Goal: Information Seeking & Learning: Learn about a topic

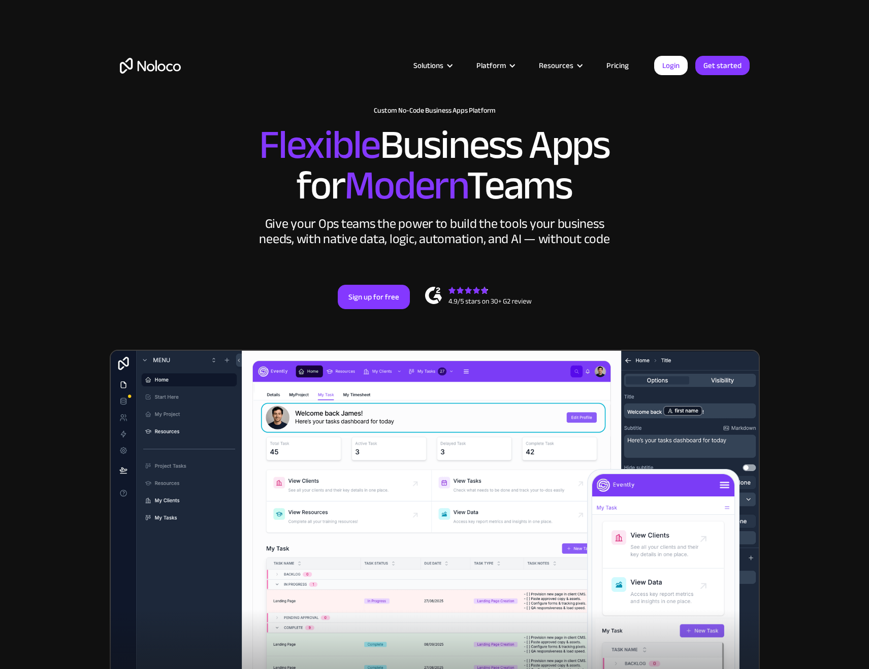
click at [622, 64] on link "Pricing" at bounding box center [617, 65] width 48 height 13
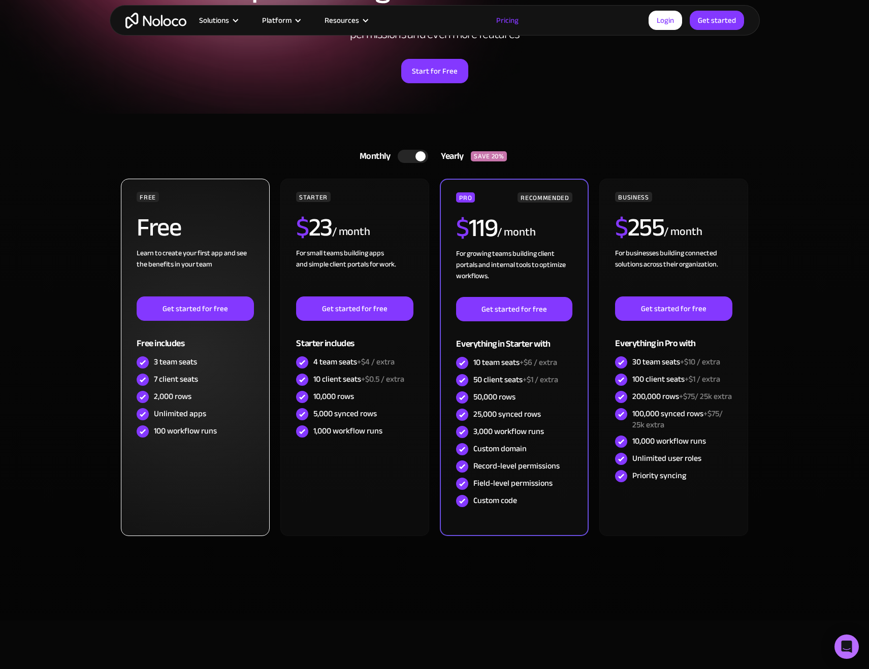
scroll to position [136, 0]
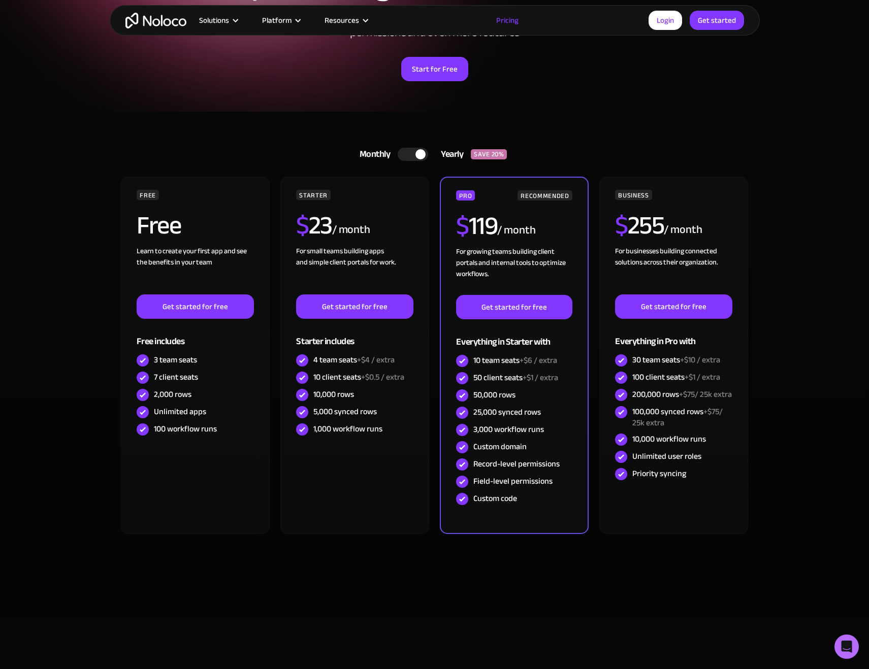
click at [414, 149] on div at bounding box center [413, 154] width 30 height 13
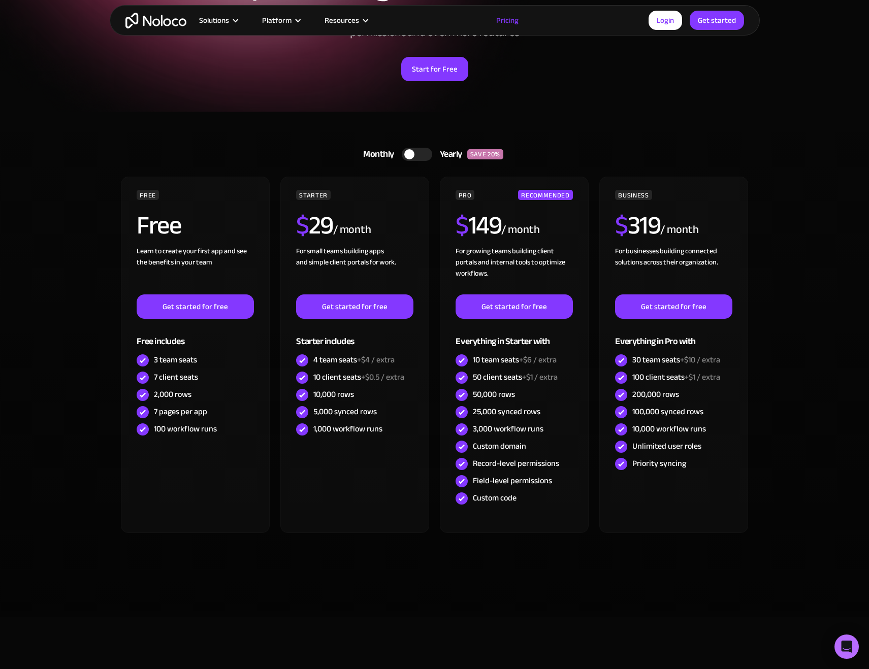
click at [416, 154] on div at bounding box center [417, 154] width 30 height 13
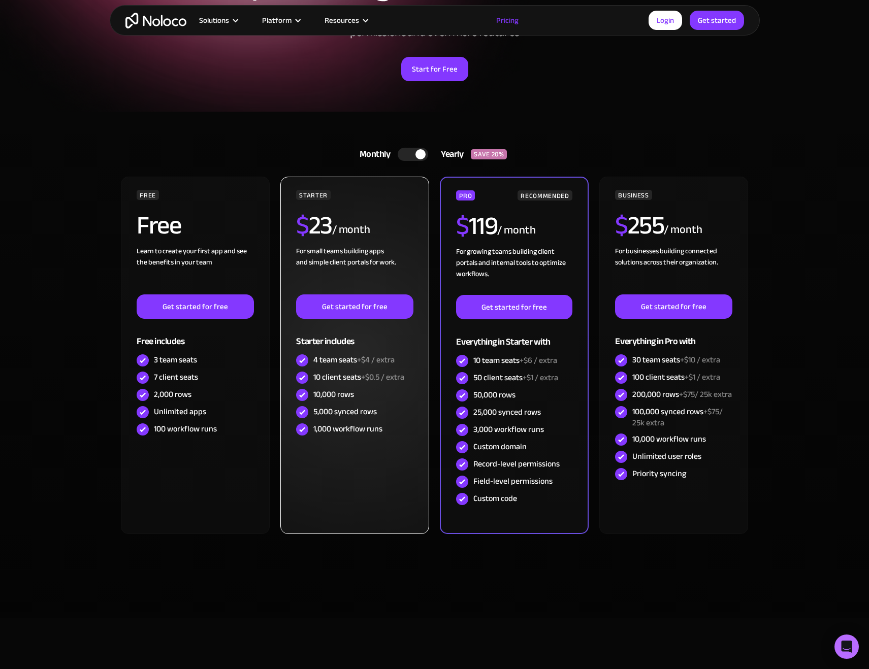
click at [335, 362] on div "4 team seats +$4 / extra" at bounding box center [353, 359] width 81 height 11
click at [330, 377] on div "10 client seats +$0.5 / extra" at bounding box center [358, 377] width 91 height 11
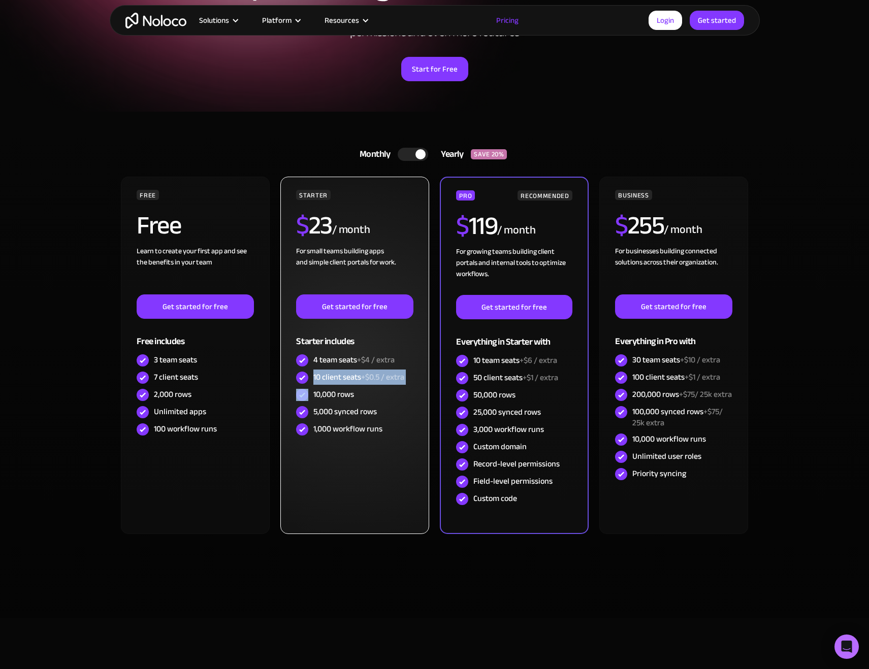
click at [330, 377] on div "10 client seats +$0.5 / extra" at bounding box center [358, 377] width 91 height 11
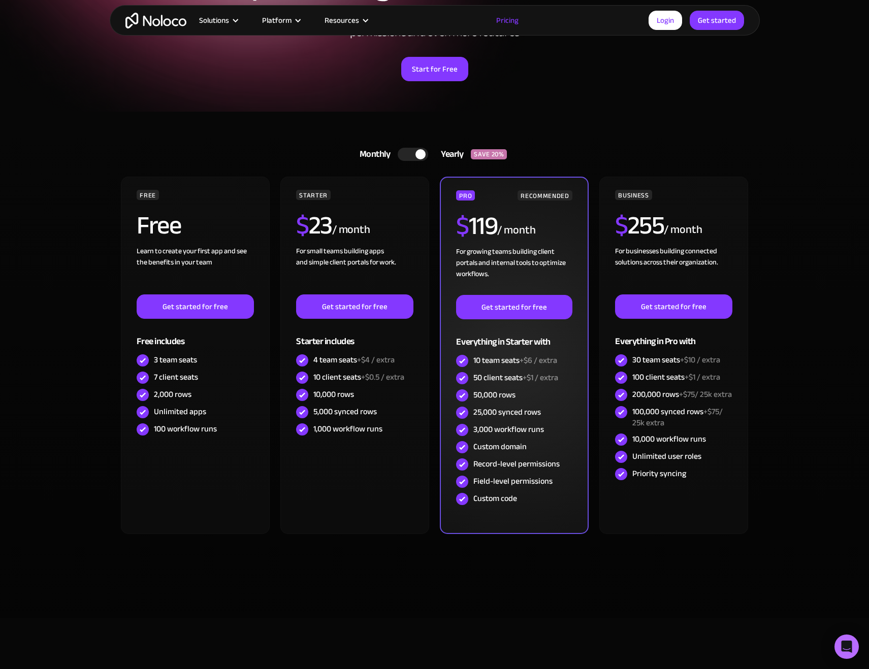
click at [490, 380] on div "50 client seats +$1 / extra" at bounding box center [515, 377] width 85 height 11
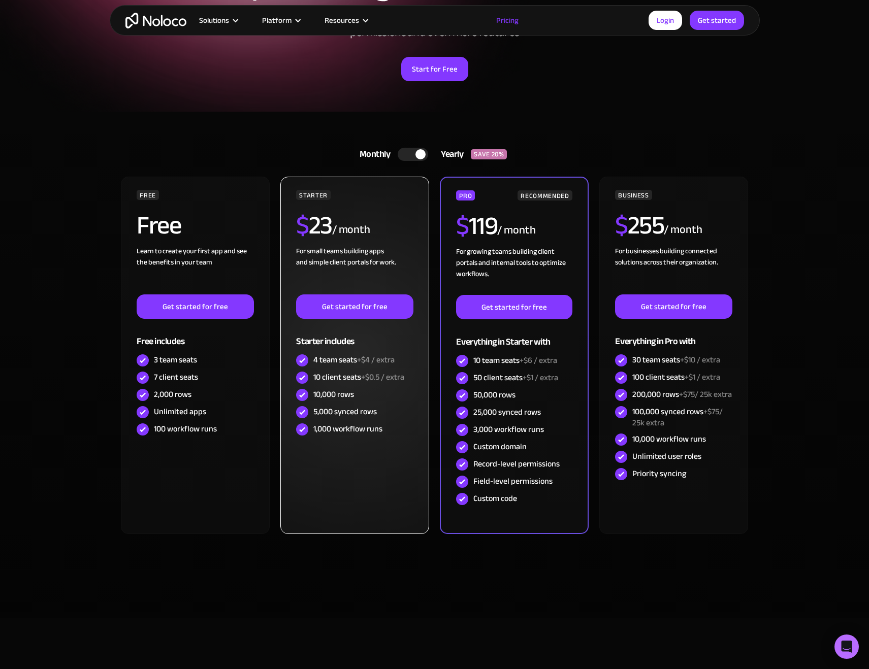
click at [357, 373] on div "10 client seats +$0.5 / extra" at bounding box center [358, 377] width 91 height 11
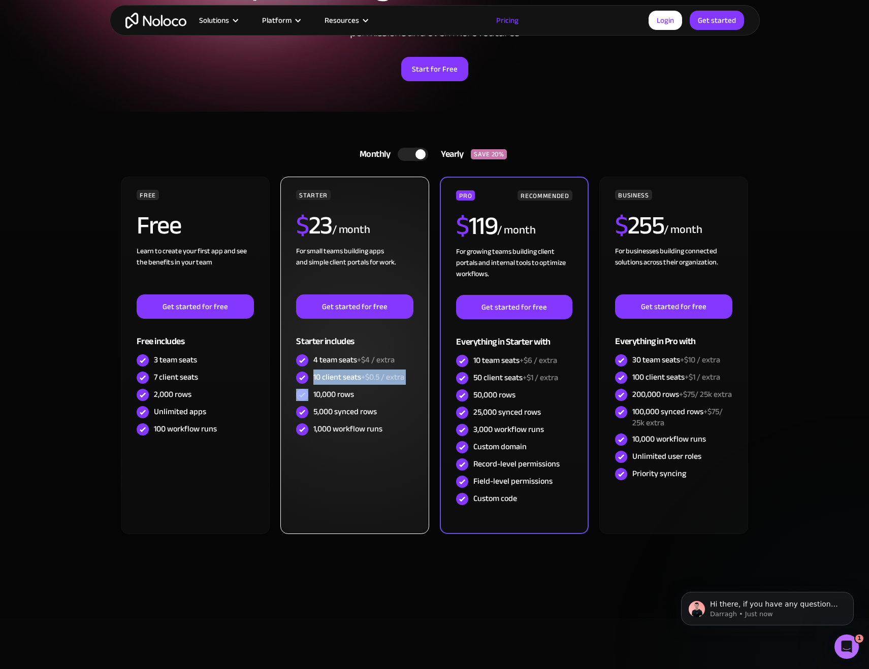
scroll to position [0, 0]
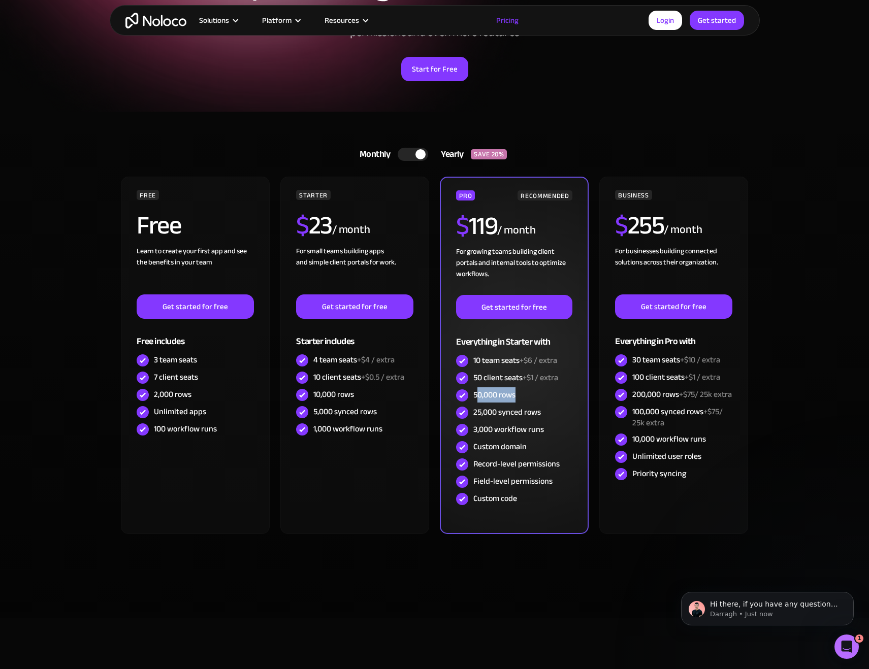
drag, startPoint x: 477, startPoint y: 395, endPoint x: 520, endPoint y: 395, distance: 43.2
click at [520, 395] on div "50,000 rows" at bounding box center [514, 395] width 116 height 17
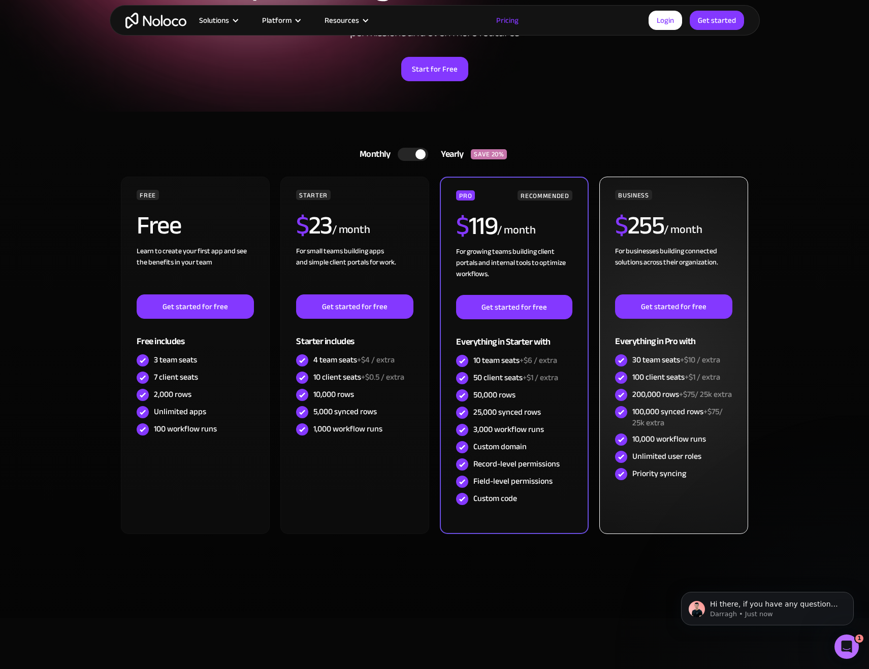
click at [644, 378] on div "100 client seats +$1 / extra" at bounding box center [676, 377] width 88 height 11
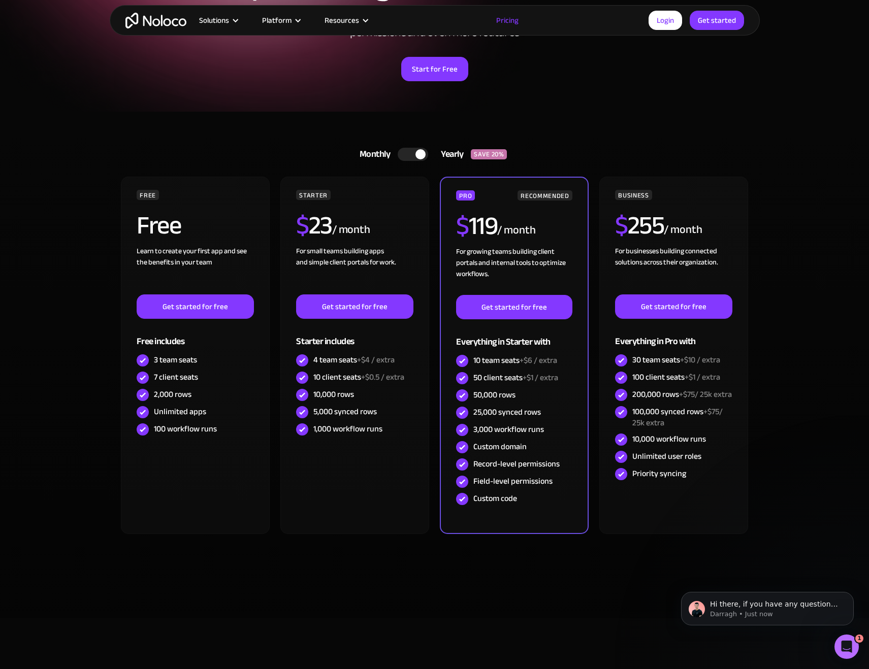
click at [808, 387] on section "Monthly Yearly SAVE 20% Monthly Yearly SAVE 20% FREE Free Learn to create your …" at bounding box center [434, 365] width 869 height 507
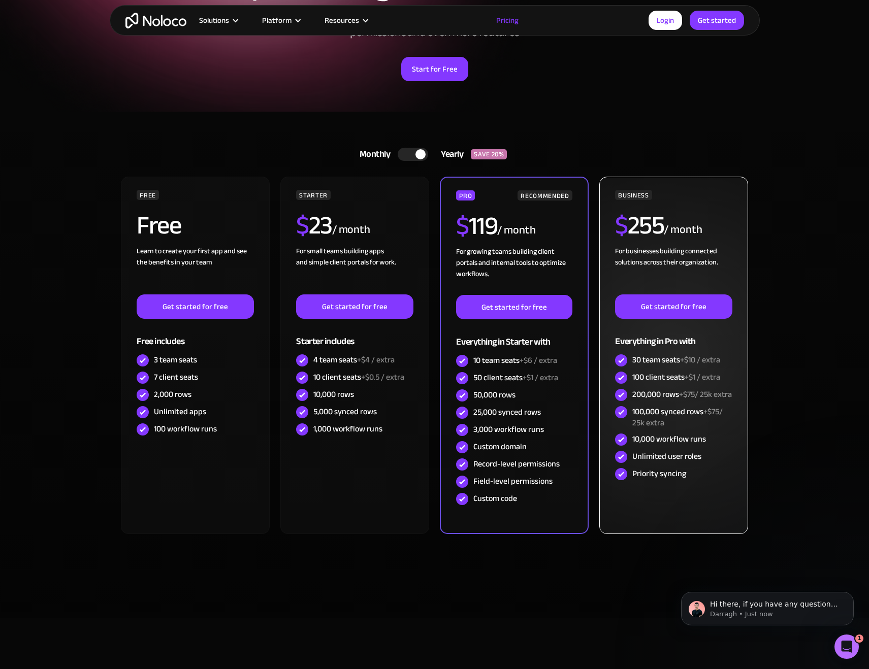
click at [701, 377] on span "+$1 / extra" at bounding box center [702, 377] width 36 height 15
click at [645, 224] on h2 "$ 255" at bounding box center [639, 225] width 49 height 25
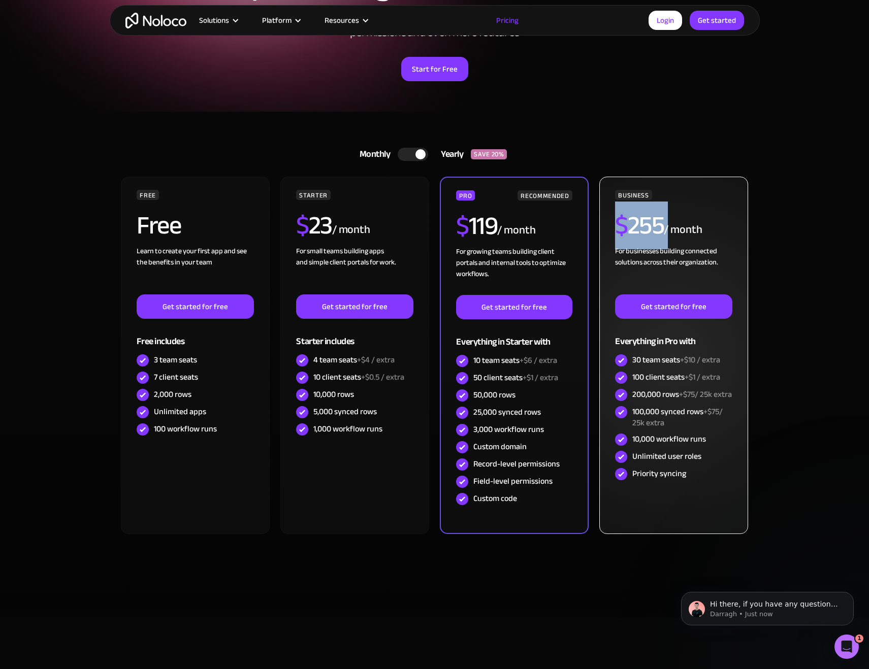
click at [645, 224] on h2 "$ 255" at bounding box center [639, 225] width 49 height 25
click at [711, 231] on div "$ 255 / month" at bounding box center [673, 229] width 117 height 33
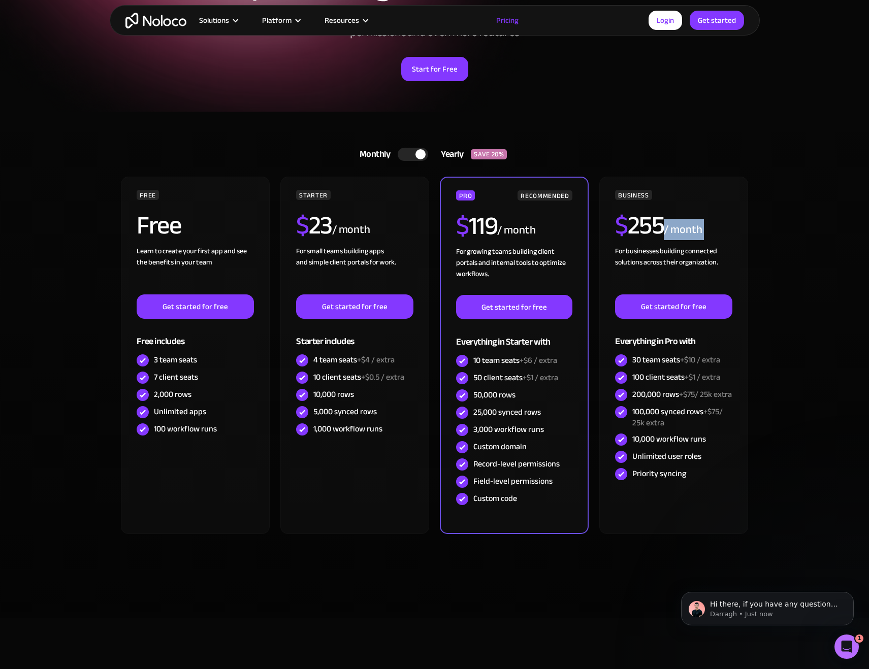
click at [751, 234] on div "Monthly Yearly SAVE 20% Monthly Yearly SAVE 20% FREE Free Learn to create your …" at bounding box center [435, 355] width 650 height 486
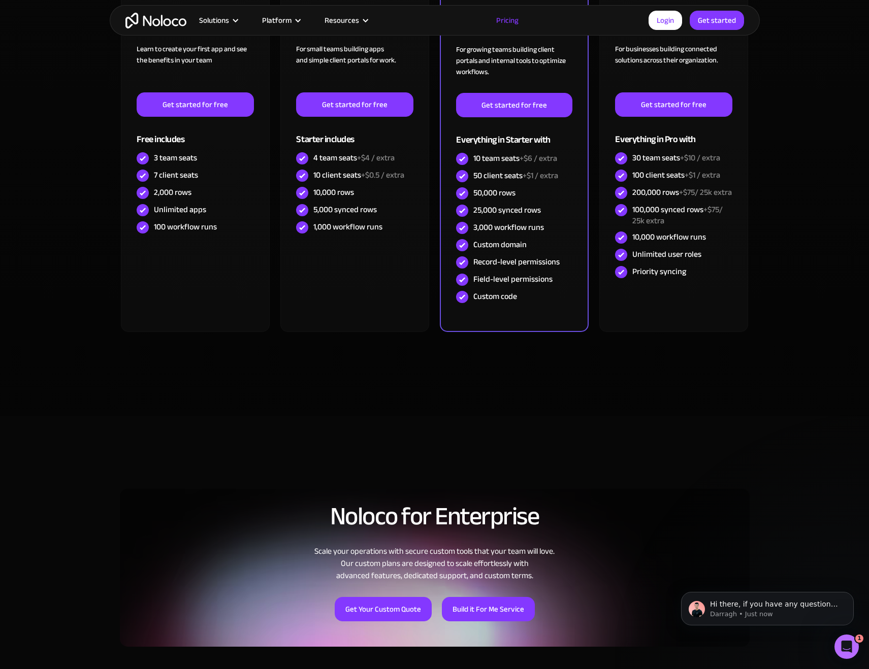
scroll to position [271, 0]
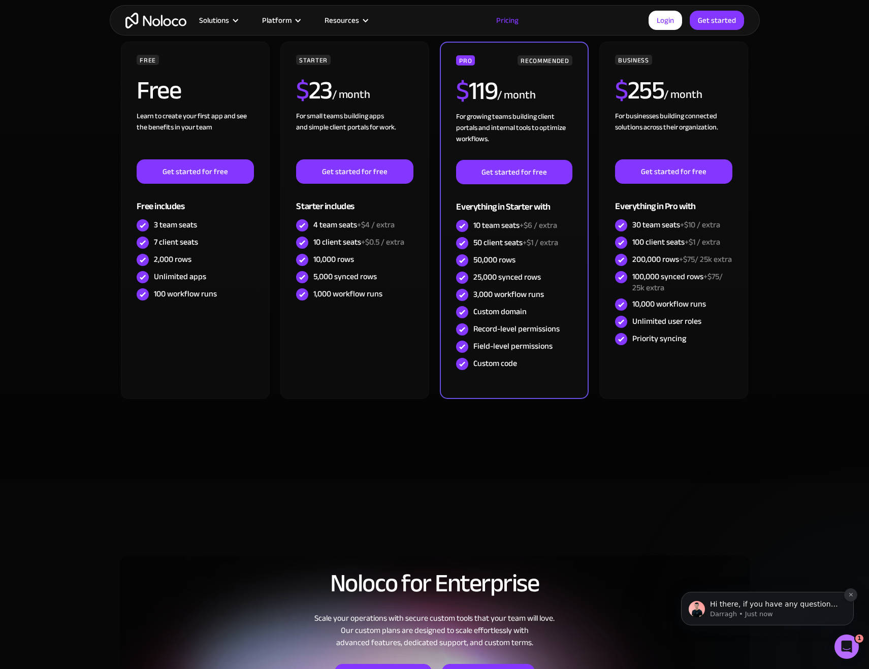
click at [851, 592] on button "Dismiss notification" at bounding box center [850, 594] width 13 height 13
click at [791, 444] on section "Monthly Yearly SAVE 20% Monthly Yearly SAVE 20% FREE Free Learn to create your …" at bounding box center [434, 230] width 869 height 507
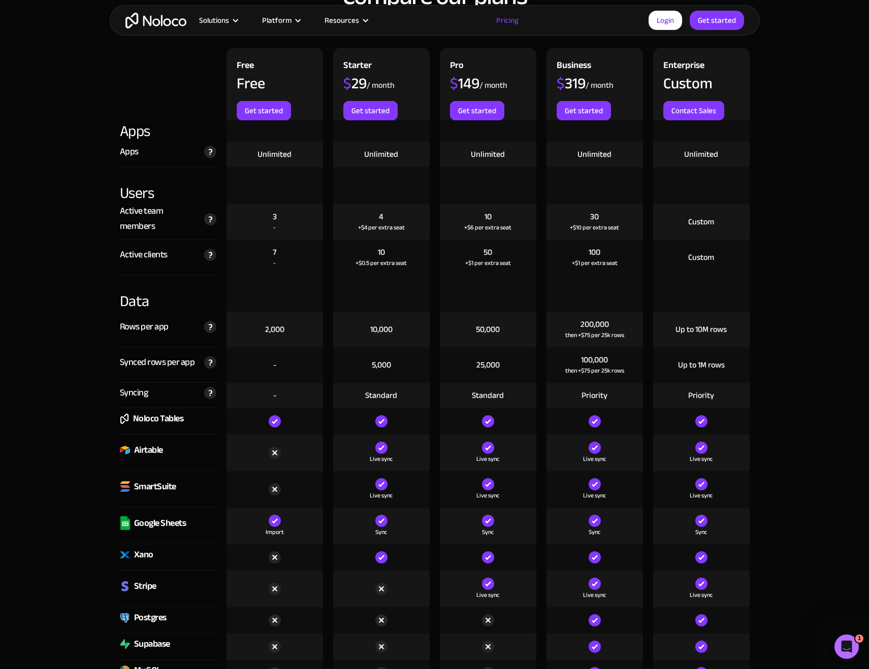
scroll to position [1111, 0]
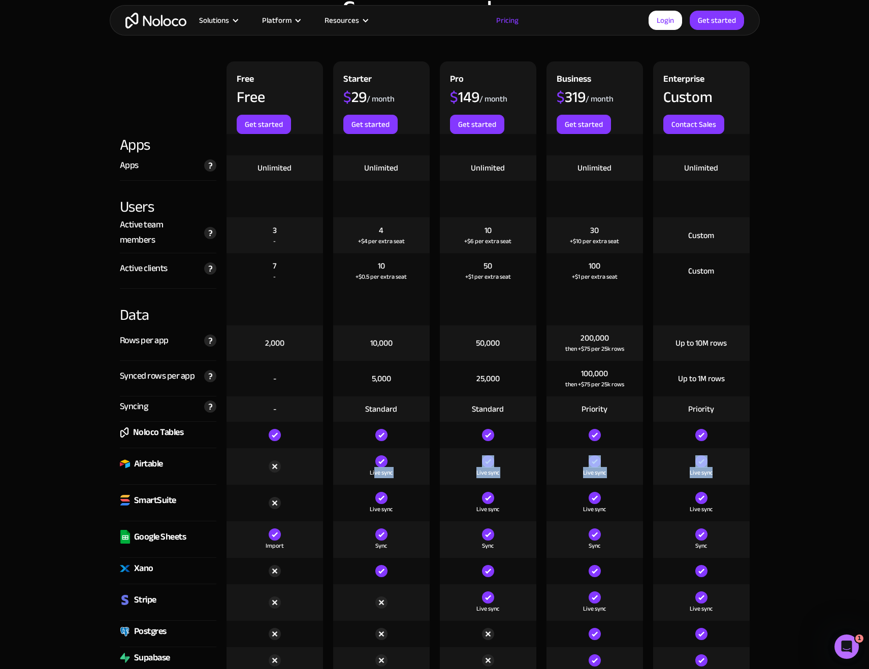
drag, startPoint x: 373, startPoint y: 471, endPoint x: 708, endPoint y: 478, distance: 334.7
click at [708, 478] on div "Airtable Live sync Live sync Live sync Live sync" at bounding box center [435, 466] width 640 height 37
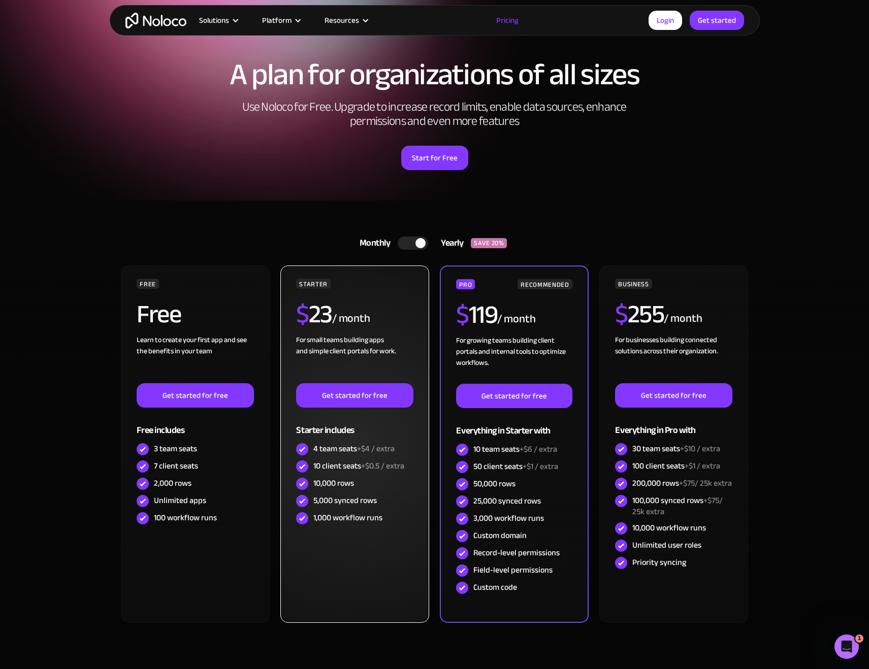
scroll to position [45, 0]
